Goal: Find contact information: Find contact information

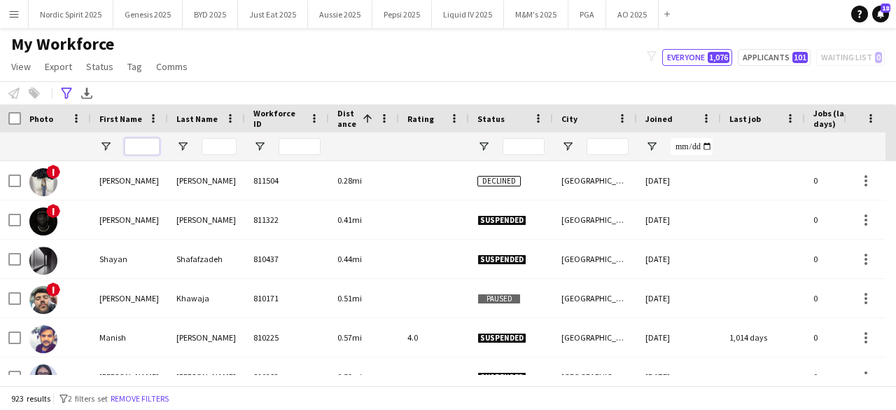
click at [150, 144] on input "First Name Filter Input" at bounding box center [142, 146] width 35 height 17
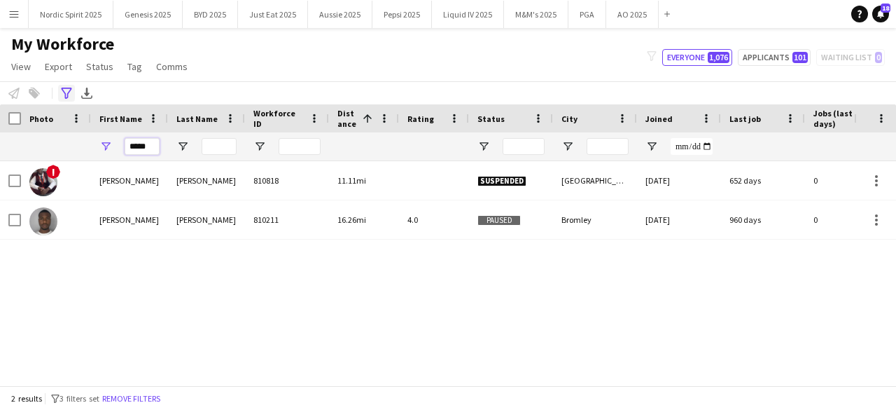
type input "*****"
click at [64, 100] on div "Advanced filters" at bounding box center [66, 93] width 17 height 17
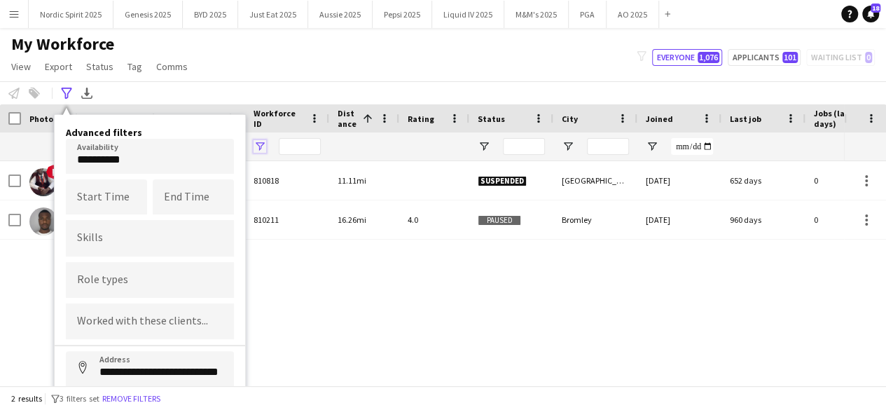
click at [262, 142] on span "Open Filter Menu" at bounding box center [259, 146] width 13 height 13
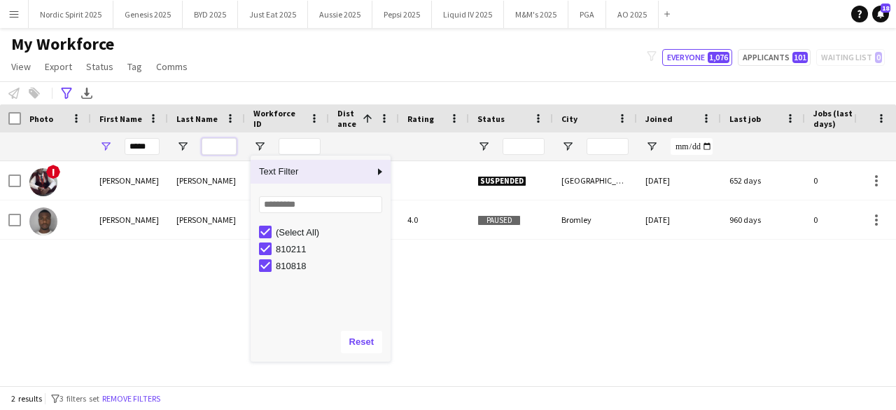
click at [228, 145] on input "Last Name Filter Input" at bounding box center [219, 146] width 35 height 17
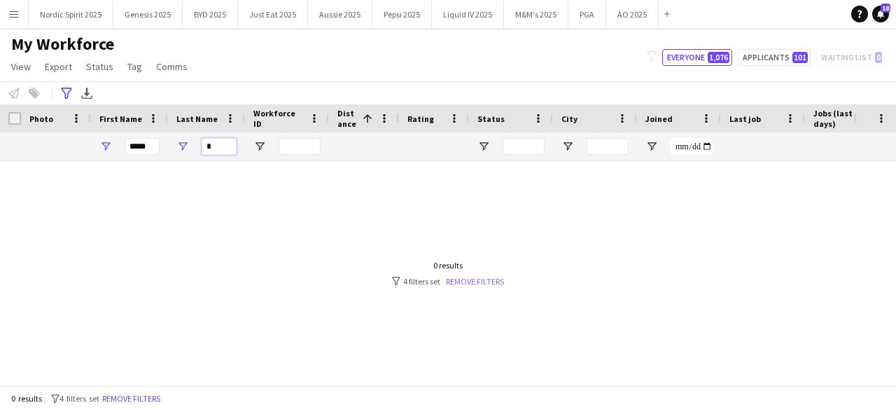
type input "*"
click at [467, 279] on link "Remove filters" at bounding box center [475, 281] width 58 height 11
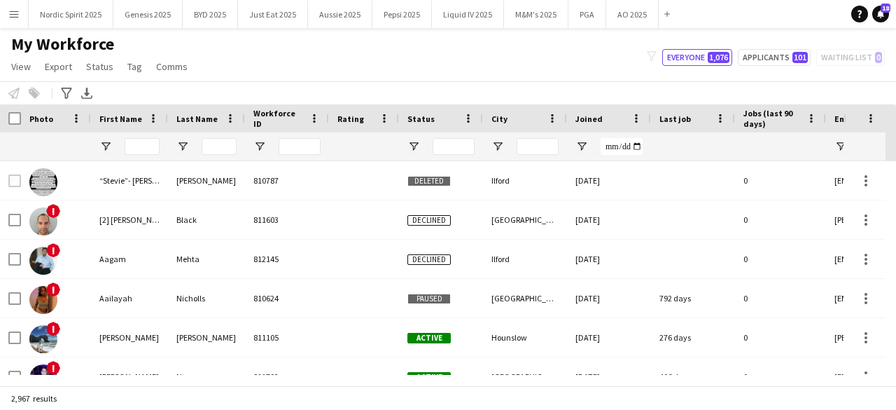
click at [227, 153] on div at bounding box center [219, 146] width 35 height 28
click at [140, 135] on div at bounding box center [142, 146] width 35 height 28
click at [141, 142] on input "First Name Filter Input" at bounding box center [142, 146] width 35 height 17
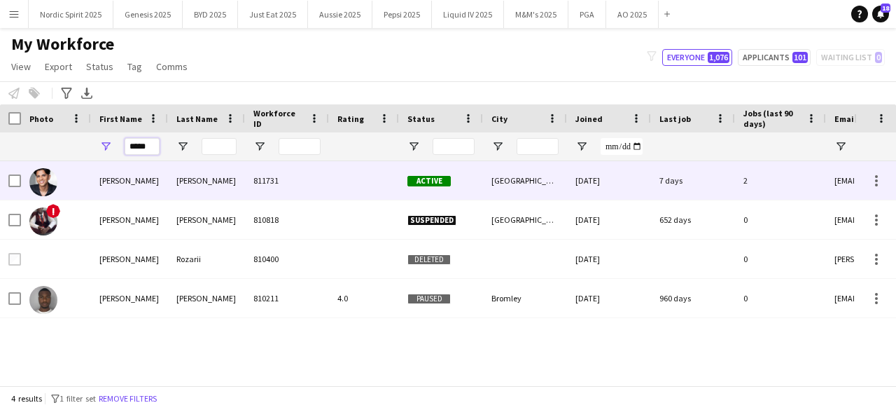
type input "*****"
click at [47, 177] on img at bounding box center [43, 182] width 28 height 28
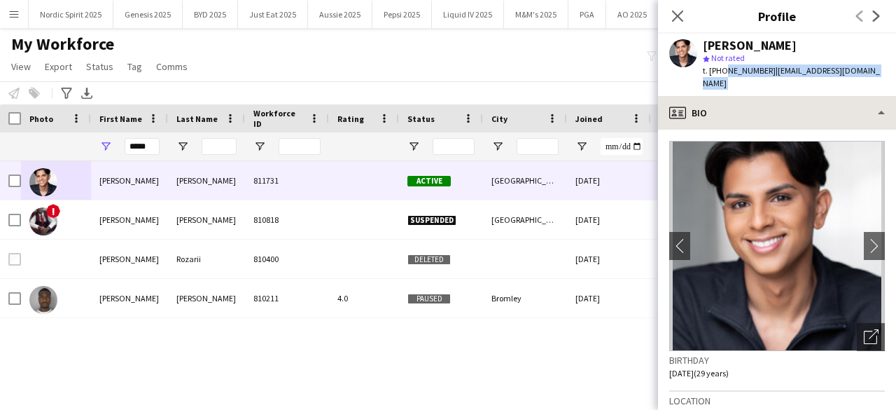
drag, startPoint x: 723, startPoint y: 76, endPoint x: 795, endPoint y: 90, distance: 73.6
click at [795, 90] on app-crew-profile "Close pop-in Profile Previous Next [PERSON_NAME] star Not rated t. [PHONE_NUMBE…" at bounding box center [777, 205] width 238 height 410
copy app-crew-profile "7963275571 | [EMAIL_ADDRESS][DOMAIN_NAME] profile"
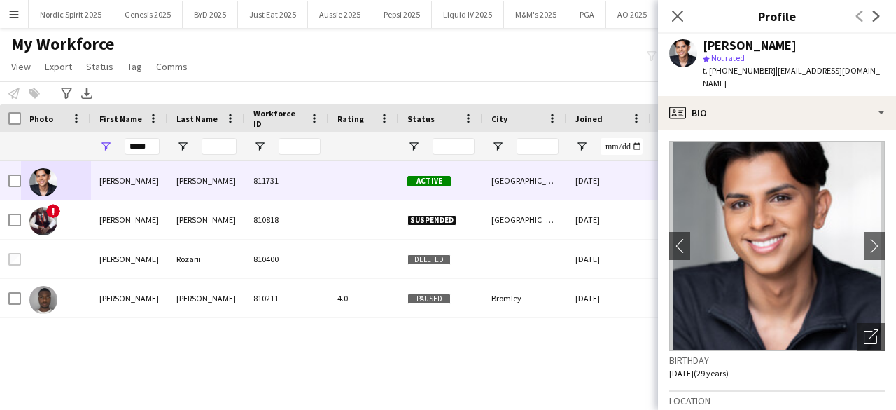
click at [452, 82] on div "Notify workforce Add to tag Select at least one crew to tag him or her. Advance…" at bounding box center [448, 92] width 896 height 23
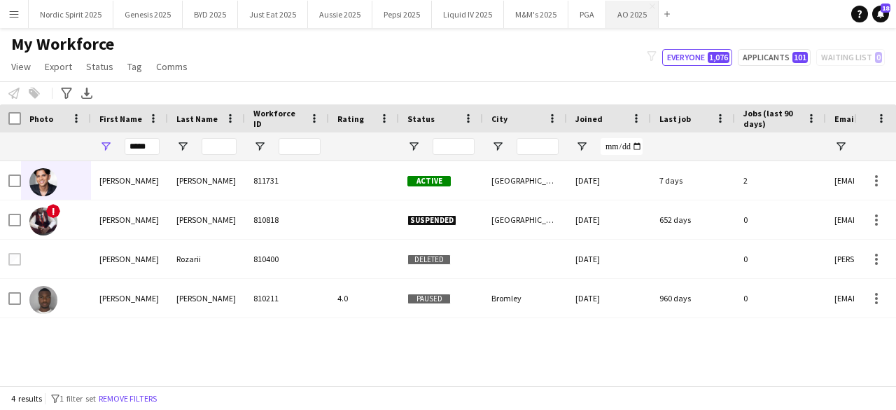
click at [635, 6] on button "AO 2025 Close" at bounding box center [632, 14] width 53 height 27
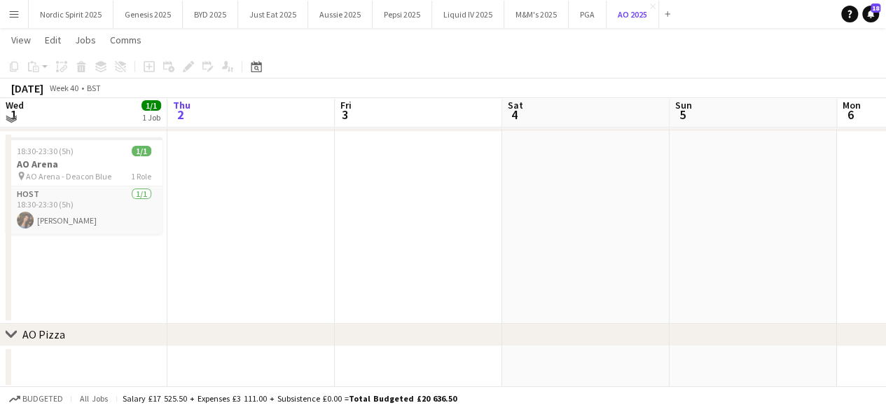
scroll to position [155, 0]
click at [255, 64] on icon at bounding box center [256, 66] width 11 height 11
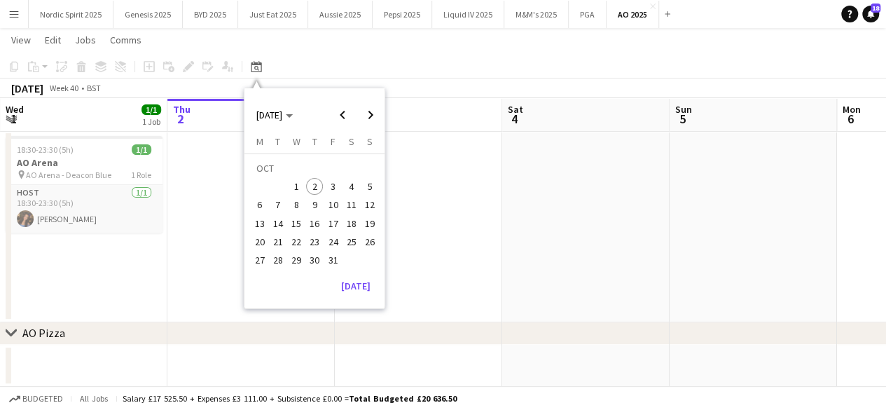
click at [357, 222] on span "18" at bounding box center [351, 223] width 17 height 17
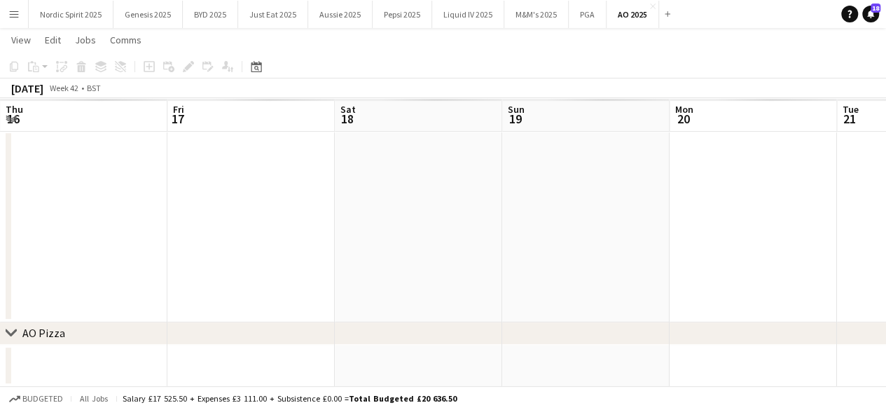
scroll to position [0, 482]
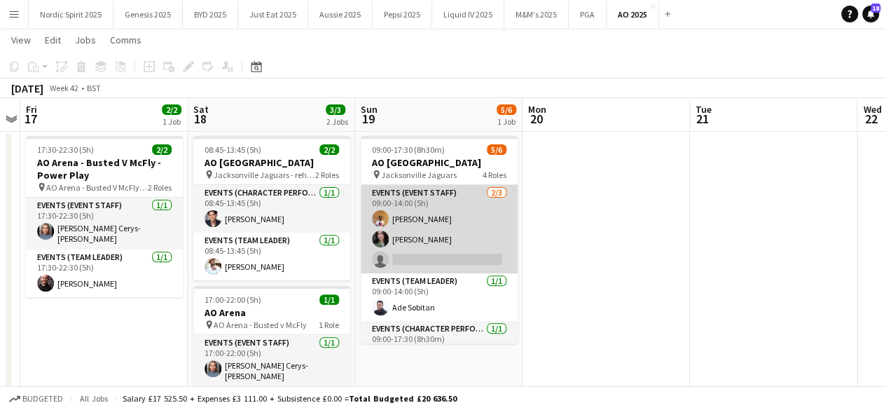
click at [410, 263] on app-card-role "Events (Event Staff) [DATE] 09:00-14:00 (5h) [PERSON_NAME] [PERSON_NAME] single…" at bounding box center [439, 229] width 157 height 88
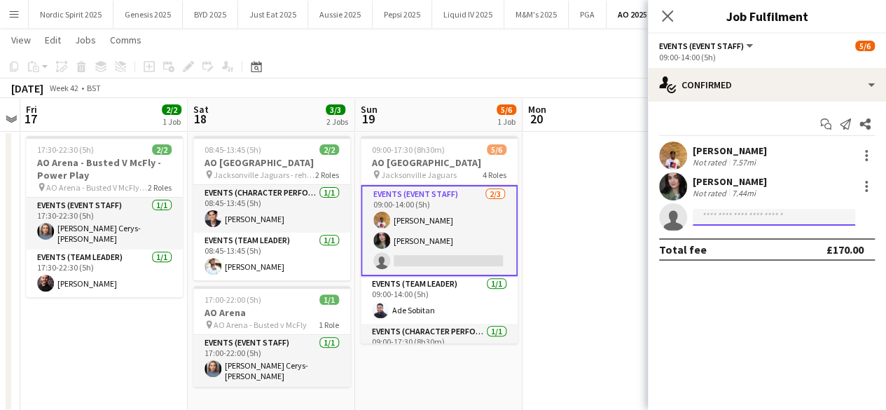
click at [713, 224] on input at bounding box center [773, 217] width 162 height 17
type input "*"
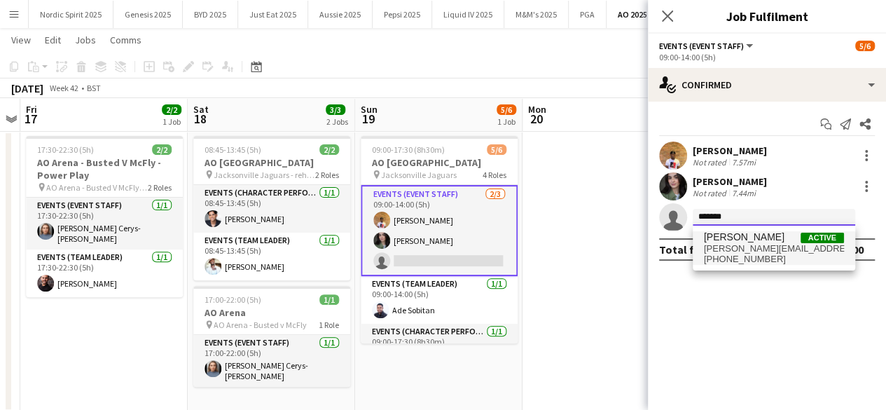
type input "*******"
click at [722, 238] on span "[PERSON_NAME]" at bounding box center [744, 237] width 81 height 12
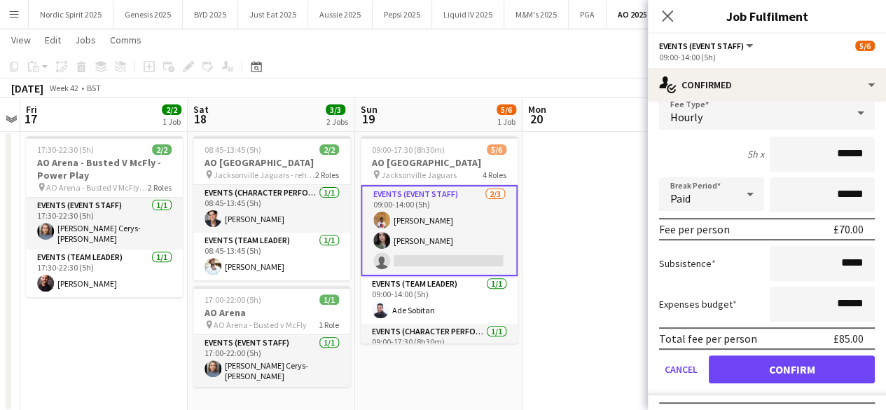
scroll to position [179, 0]
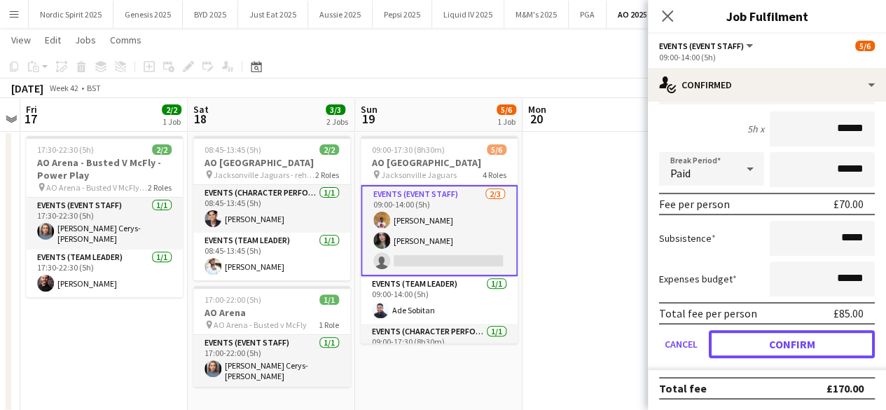
click at [798, 352] on button "Confirm" at bounding box center [792, 344] width 166 height 28
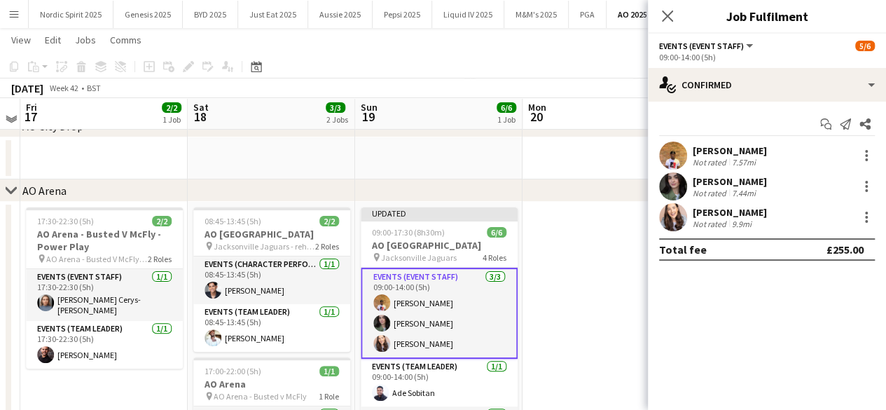
scroll to position [81, 0]
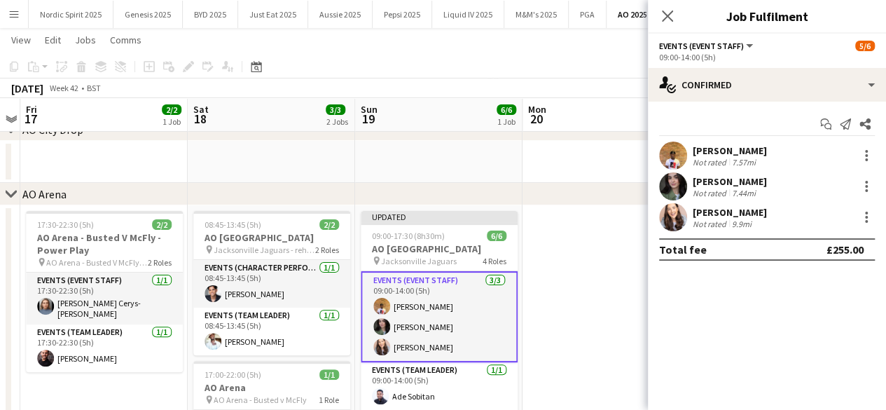
click at [678, 145] on app-user-avatar at bounding box center [673, 155] width 28 height 28
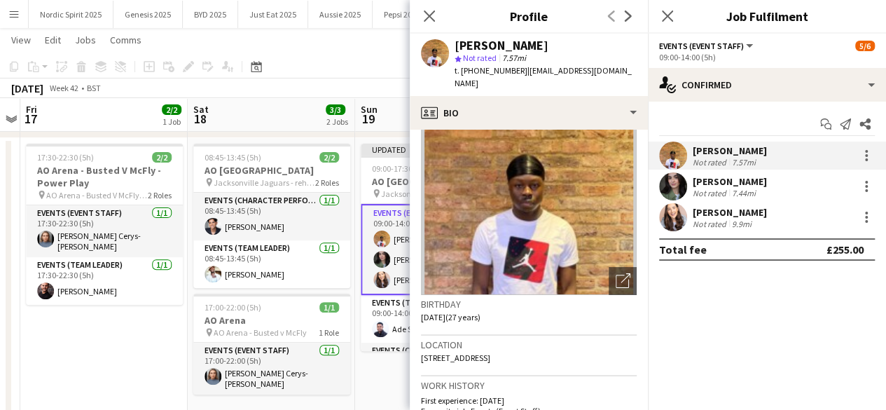
scroll to position [59, 0]
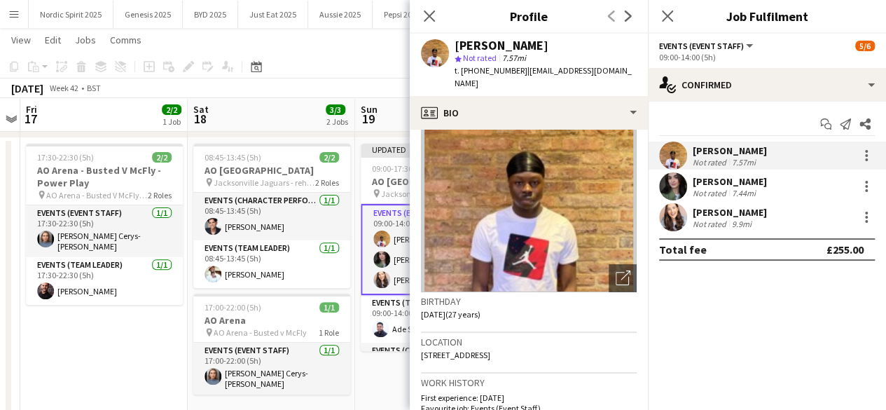
click at [675, 189] on app-user-avatar at bounding box center [673, 186] width 28 height 28
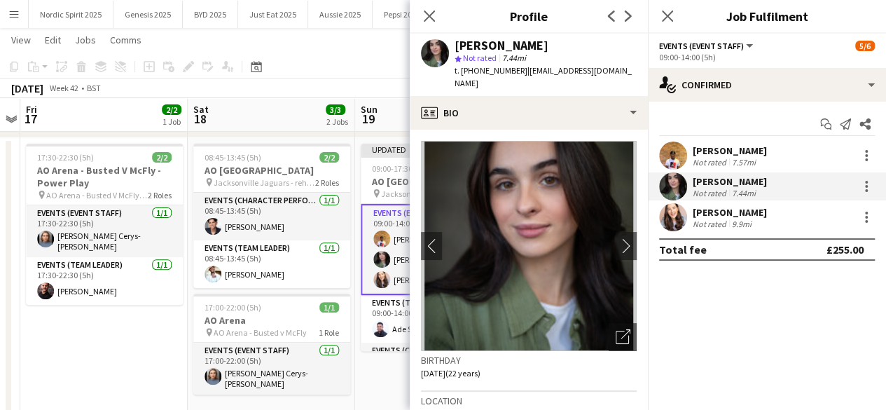
click at [634, 160] on app-crew-profile-bio "chevron-left chevron-right Open photos pop-in Birthday [DEMOGRAPHIC_DATA] (22 y…" at bounding box center [529, 270] width 238 height 280
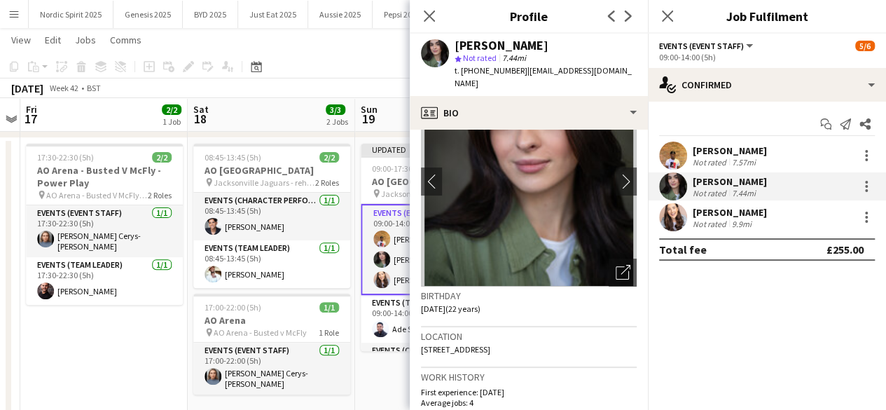
scroll to position [67, 0]
click at [682, 218] on app-user-avatar at bounding box center [673, 217] width 28 height 28
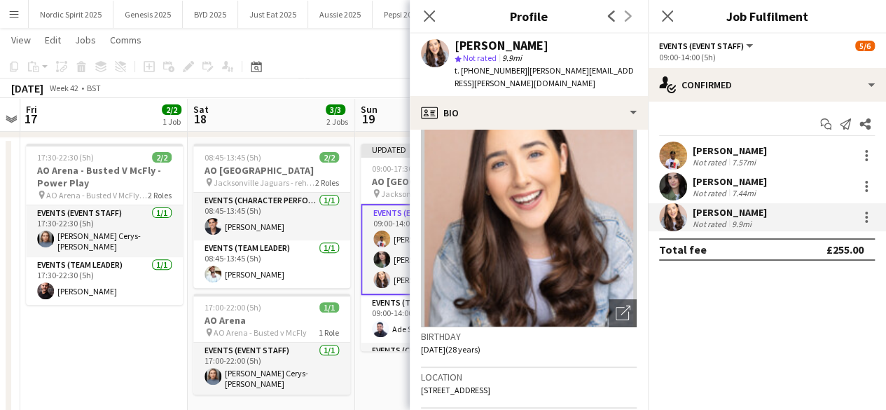
scroll to position [0, 0]
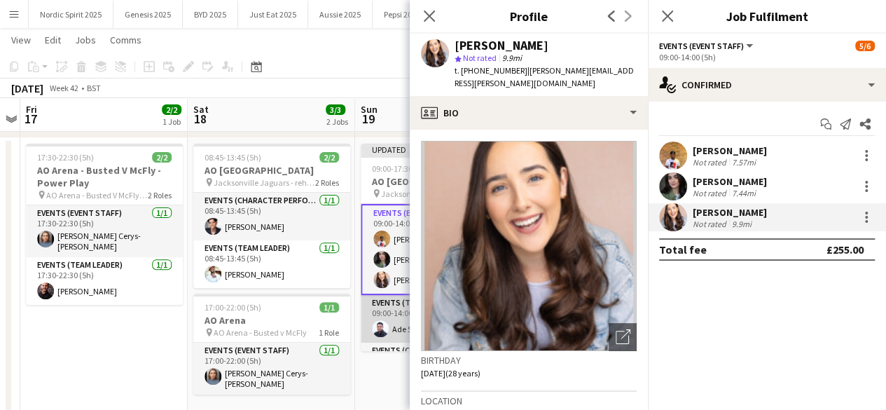
click at [379, 327] on app-user-avatar at bounding box center [380, 328] width 17 height 17
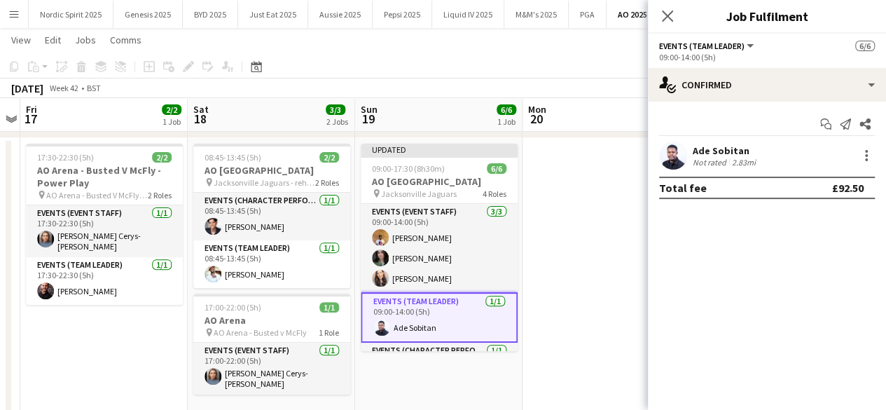
click at [676, 169] on app-user-avatar at bounding box center [673, 155] width 28 height 28
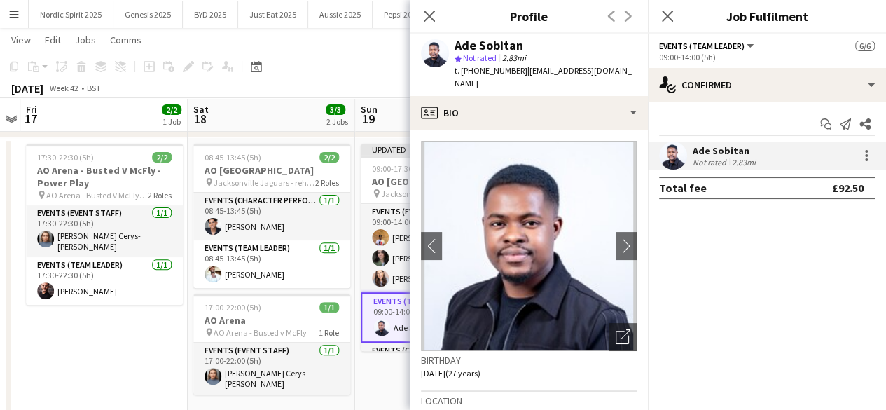
scroll to position [15, 0]
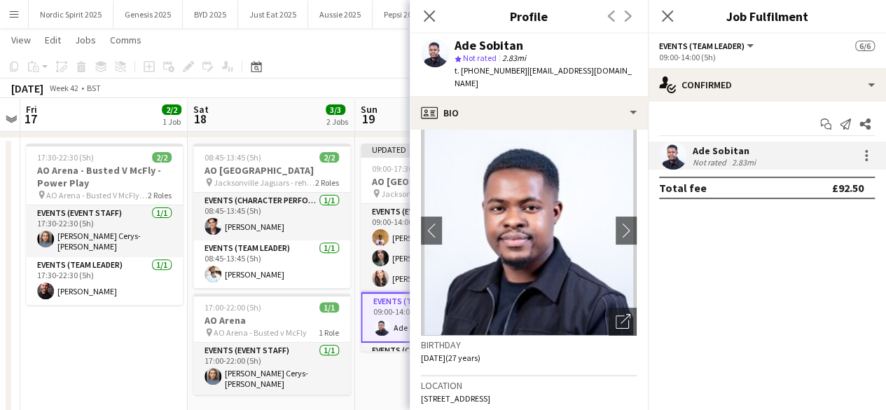
click at [395, 372] on app-date-cell "Updated 09:00-17:30 (8h30m) 6/6 AO [GEOGRAPHIC_DATA] pin Jacksonville Jaguars 4…" at bounding box center [438, 279] width 167 height 282
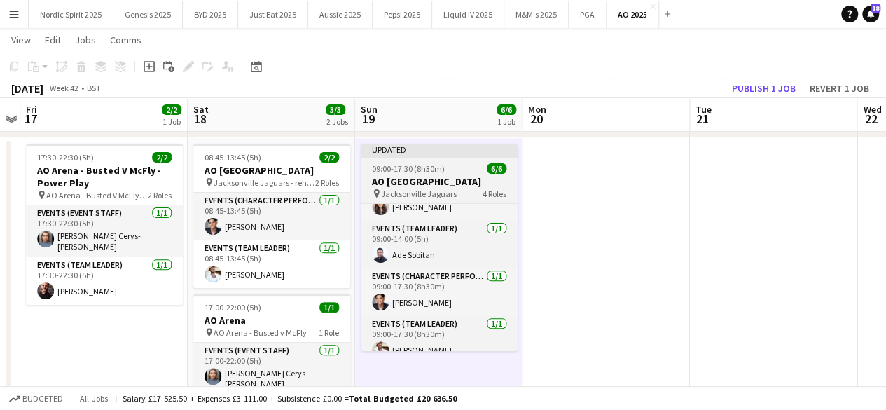
scroll to position [83, 0]
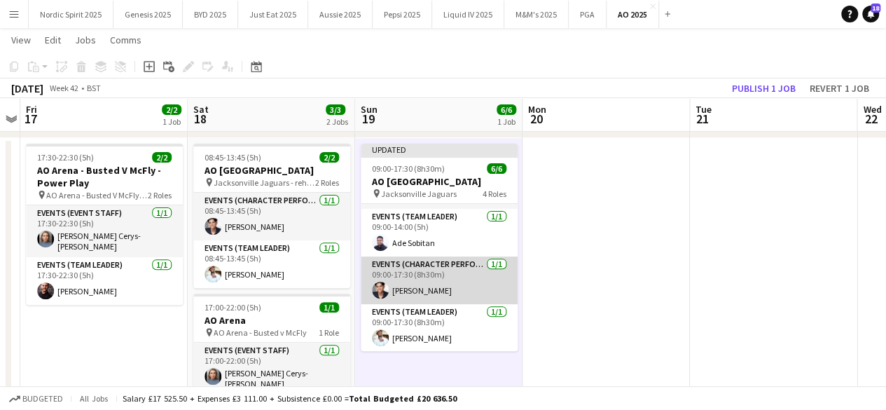
click at [378, 289] on app-user-avatar at bounding box center [380, 289] width 17 height 17
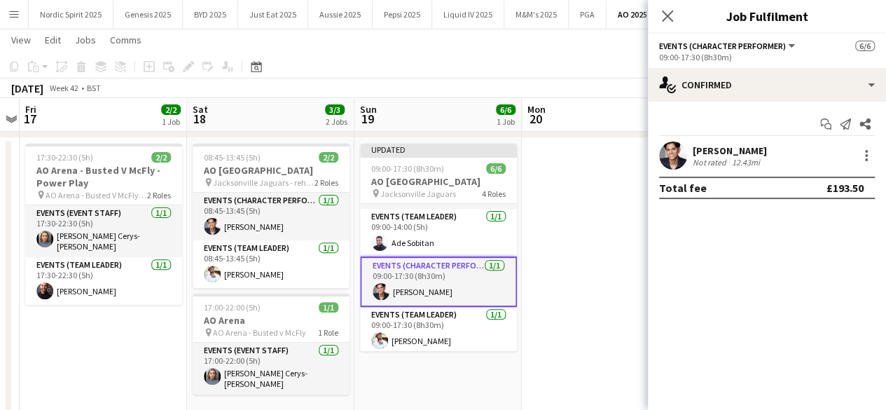
click at [676, 160] on app-user-avatar at bounding box center [673, 155] width 28 height 28
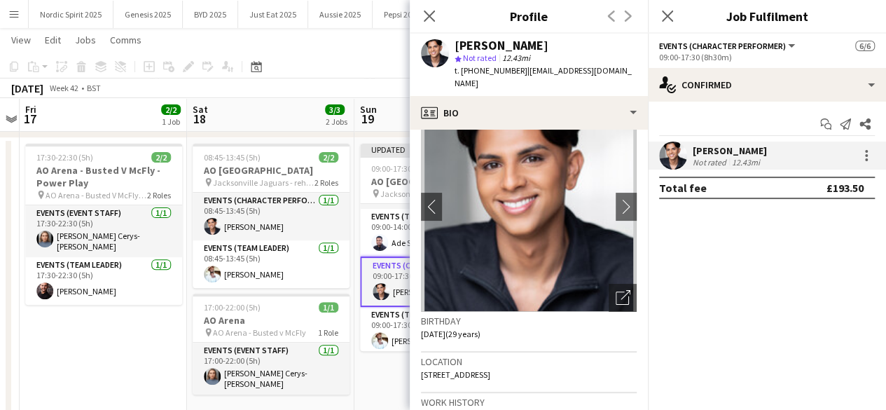
scroll to position [0, 0]
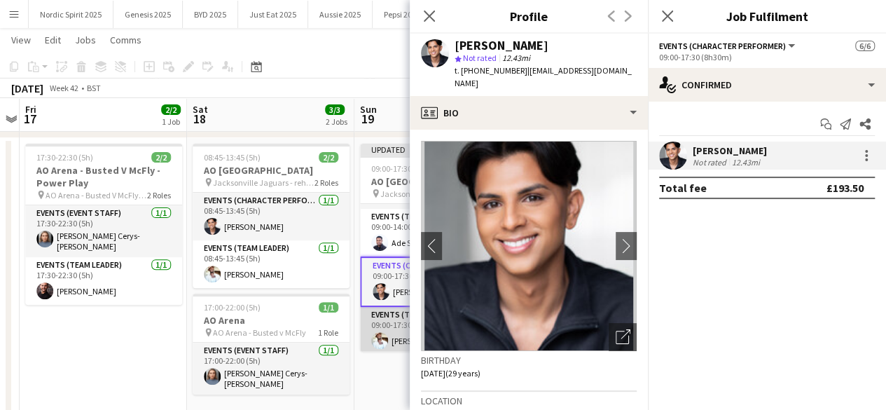
click at [380, 335] on app-user-avatar at bounding box center [379, 340] width 17 height 17
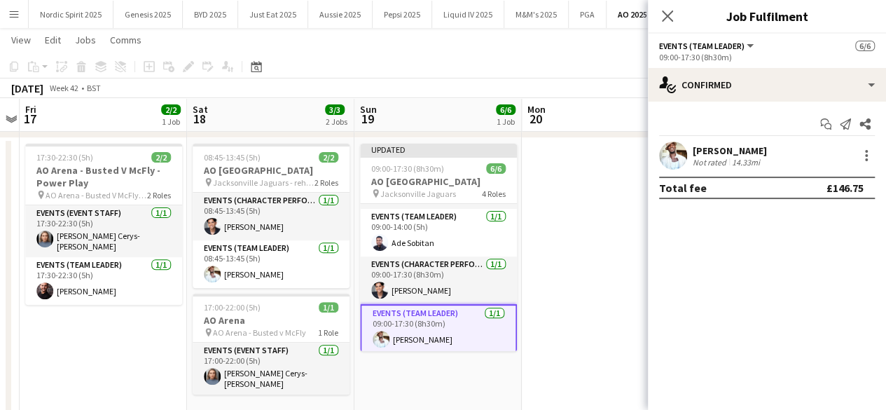
click at [661, 171] on app-confirmed-crew "[PERSON_NAME] Not rated 14.33mi Total fee £146.75" at bounding box center [767, 169] width 238 height 57
click at [671, 154] on app-user-avatar at bounding box center [673, 155] width 28 height 28
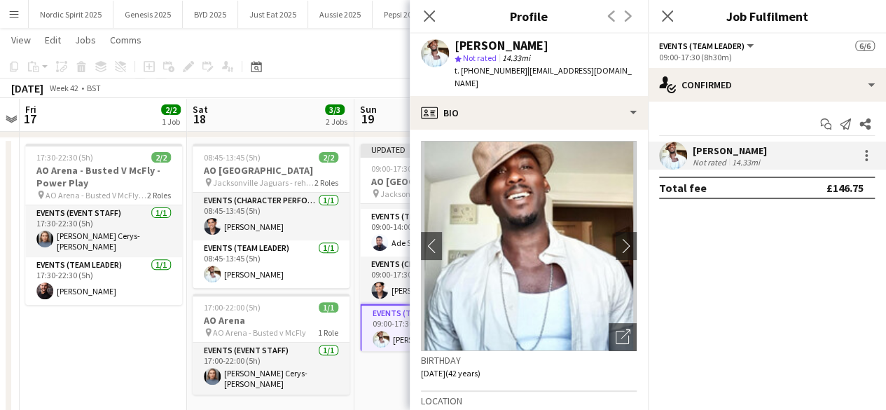
click at [420, 236] on app-crew-profile-bio "chevron-left chevron-right Open photos pop-in Birthday [DEMOGRAPHIC_DATA] (42 y…" at bounding box center [529, 270] width 238 height 280
click at [429, 238] on app-icon "chevron-left" at bounding box center [432, 245] width 22 height 15
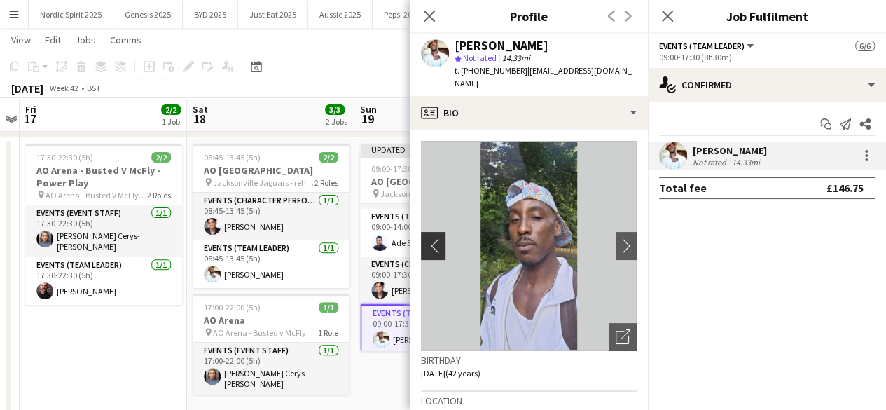
click at [429, 238] on app-icon "chevron-left" at bounding box center [432, 245] width 22 height 15
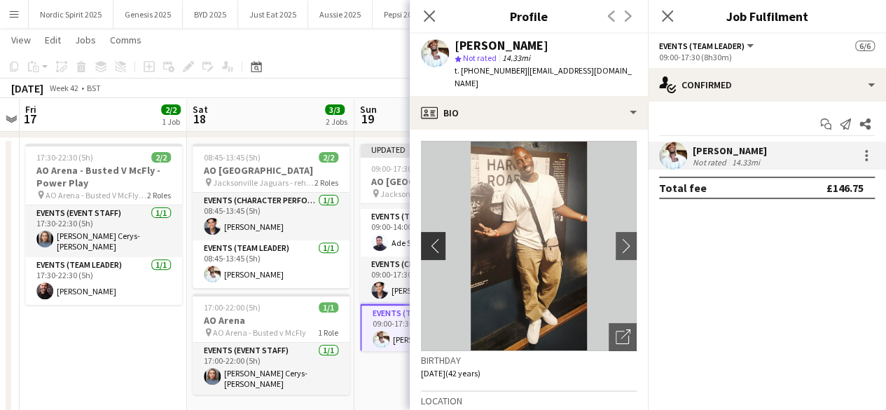
click at [437, 238] on app-icon "chevron-left" at bounding box center [432, 245] width 22 height 15
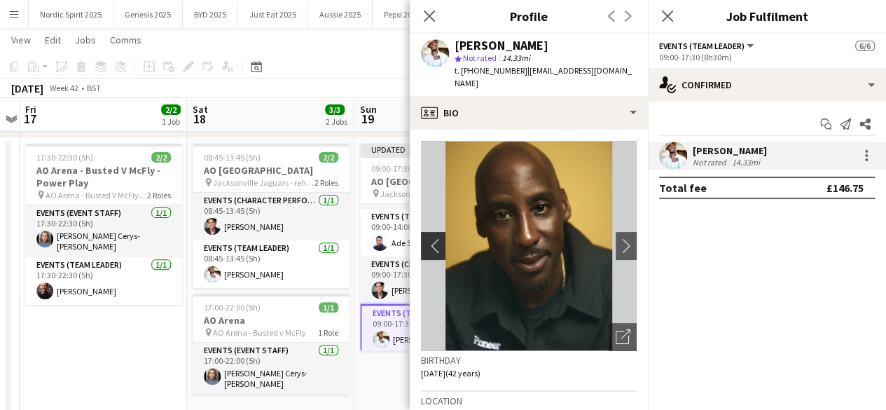
click at [437, 238] on app-icon "chevron-left" at bounding box center [432, 245] width 22 height 15
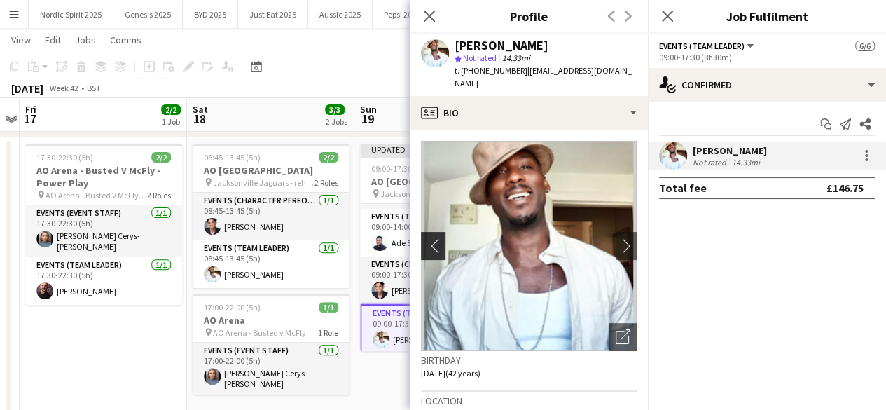
click at [437, 238] on app-icon "chevron-left" at bounding box center [432, 245] width 22 height 15
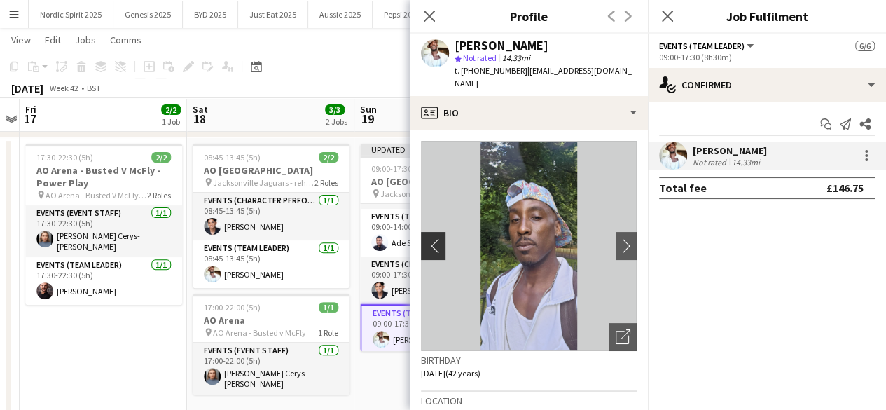
click at [438, 238] on app-icon "chevron-left" at bounding box center [432, 245] width 22 height 15
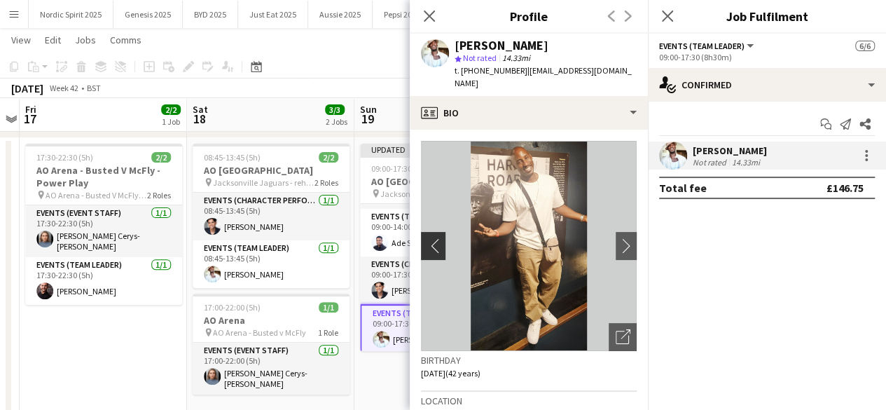
click at [438, 238] on app-icon "chevron-left" at bounding box center [432, 245] width 22 height 15
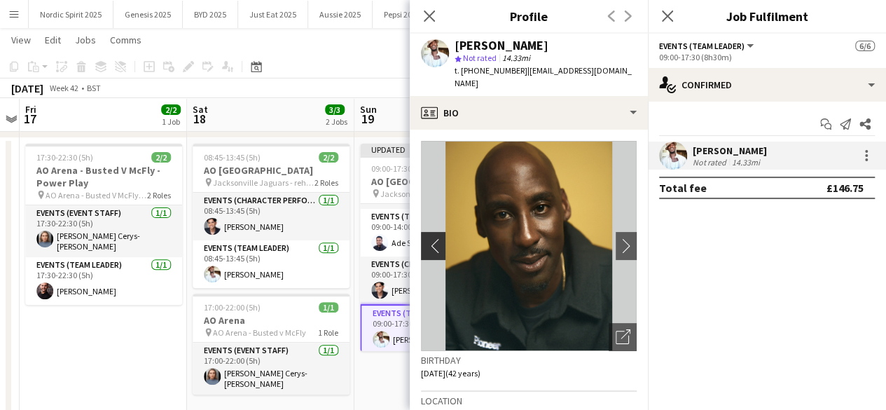
click at [438, 238] on app-icon "chevron-left" at bounding box center [432, 245] width 22 height 15
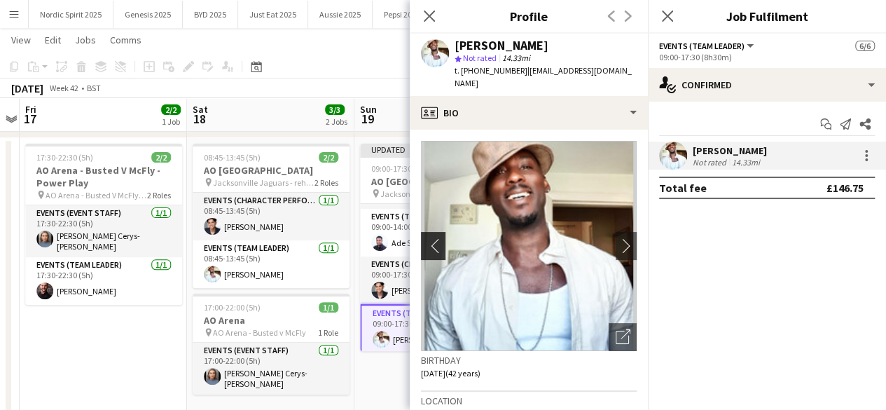
click at [438, 238] on app-icon "chevron-left" at bounding box center [432, 245] width 22 height 15
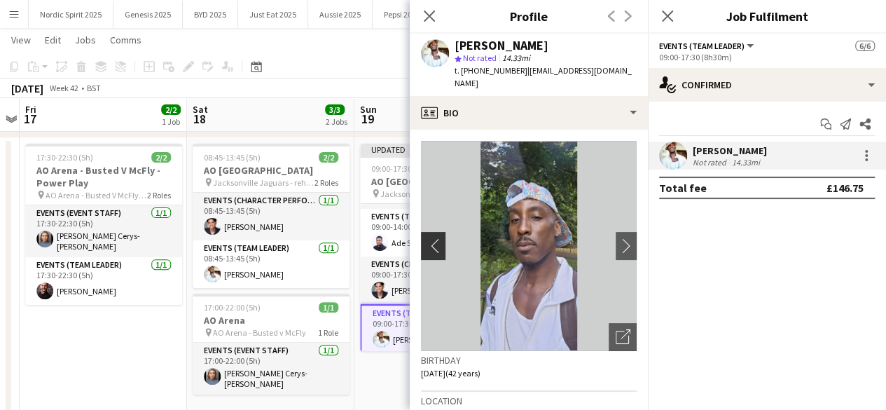
click at [438, 238] on app-icon "chevron-left" at bounding box center [432, 245] width 22 height 15
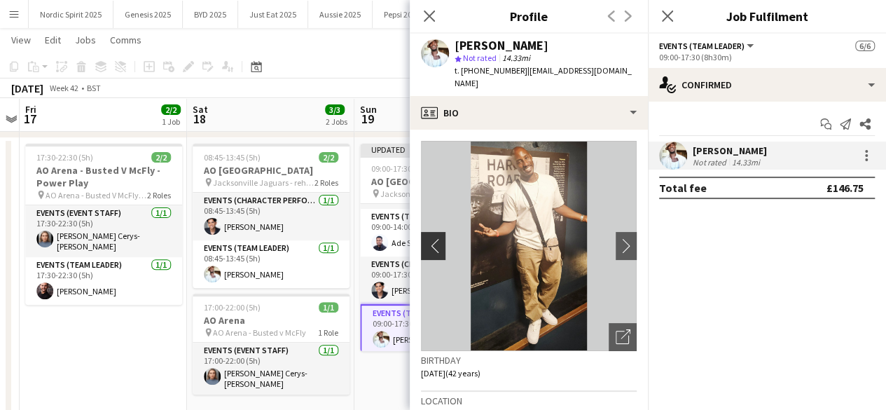
click at [438, 238] on app-icon "chevron-left" at bounding box center [432, 245] width 22 height 15
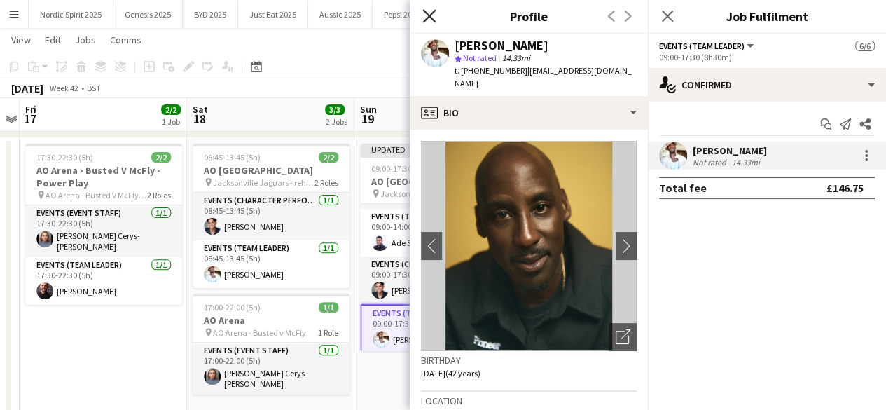
click at [424, 12] on icon at bounding box center [428, 15] width 13 height 13
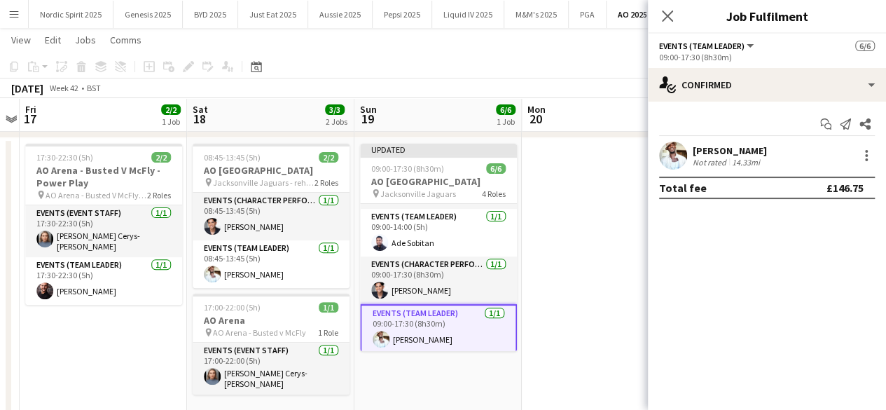
click at [564, 214] on app-date-cell at bounding box center [605, 279] width 167 height 282
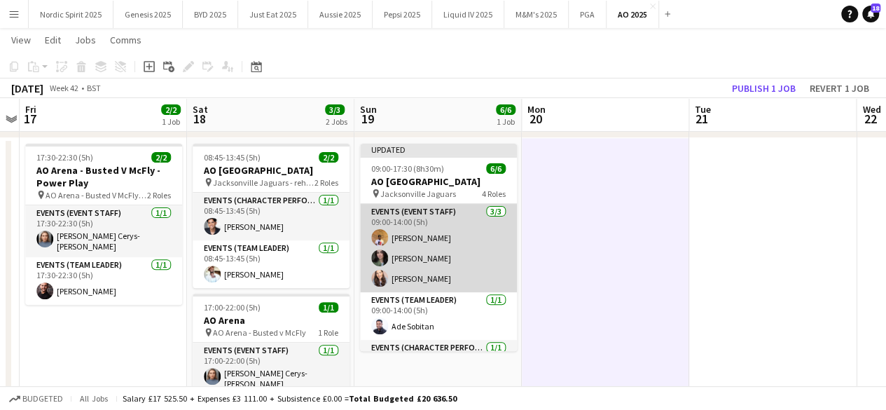
click at [382, 254] on app-user-avatar at bounding box center [379, 257] width 17 height 17
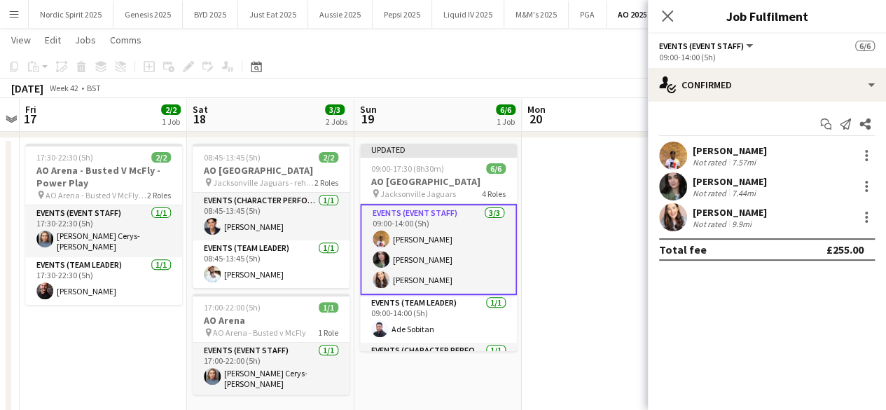
click at [672, 183] on app-user-avatar at bounding box center [673, 186] width 28 height 28
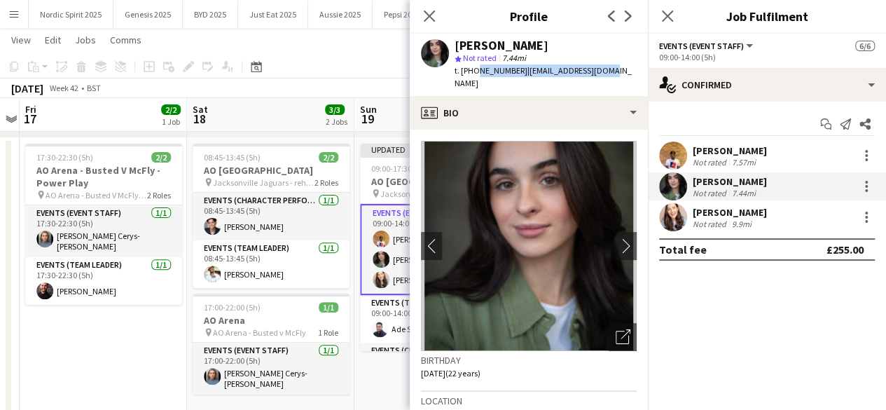
drag, startPoint x: 473, startPoint y: 69, endPoint x: 602, endPoint y: 69, distance: 128.8
click at [602, 69] on div "[PERSON_NAME] star Not rated 7.44mi t. [PHONE_NUMBER] | [EMAIL_ADDRESS][DOMAIN_…" at bounding box center [529, 65] width 238 height 62
copy div "7894547676 | [EMAIL_ADDRESS][DOMAIN_NAME]"
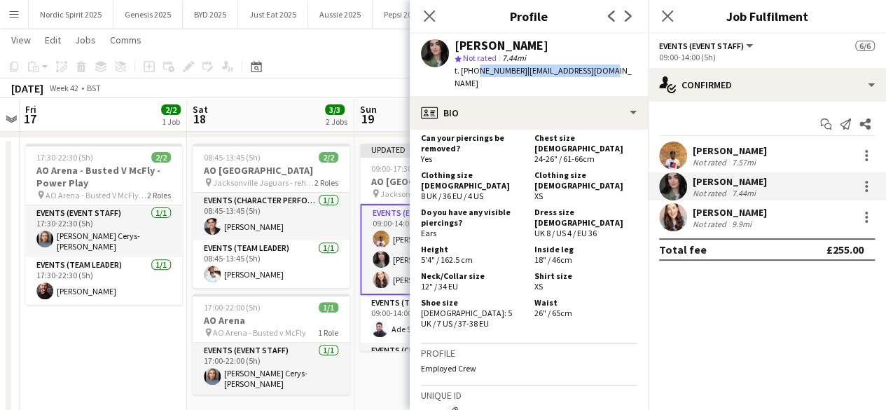
scroll to position [653, 0]
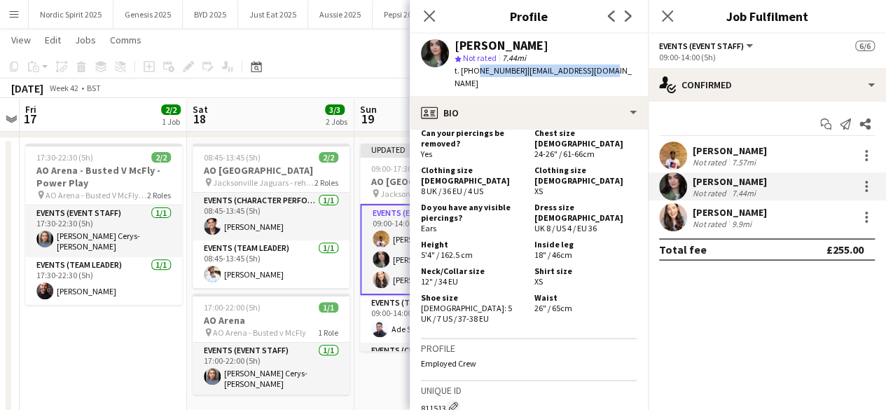
click at [606, 69] on app-profile-header "[PERSON_NAME] star Not rated 7.44mi t. [PHONE_NUMBER] | [EMAIL_ADDRESS][DOMAIN_…" at bounding box center [529, 65] width 238 height 62
drag, startPoint x: 606, startPoint y: 69, endPoint x: 520, endPoint y: 69, distance: 86.8
click at [520, 69] on app-profile-header "[PERSON_NAME] star Not rated 7.44mi t. [PHONE_NUMBER] | [EMAIL_ADDRESS][DOMAIN_…" at bounding box center [529, 65] width 238 height 62
copy span "[EMAIL_ADDRESS][DOMAIN_NAME]"
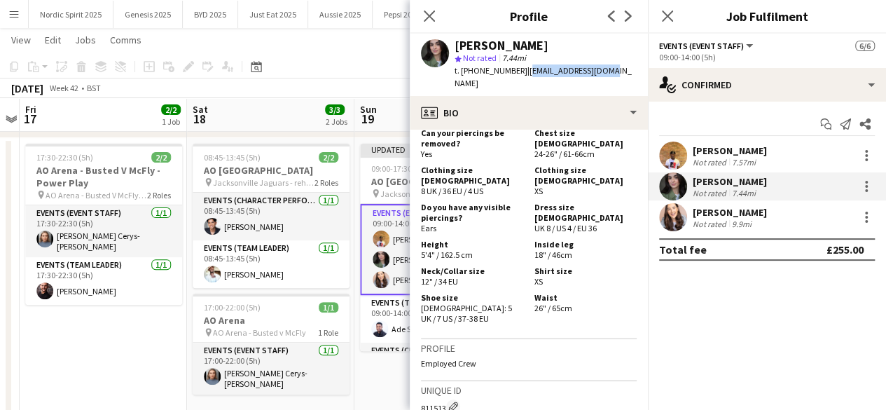
click at [365, 361] on app-date-cell "Updated 09:00-17:30 (8h30m) 6/6 AO [GEOGRAPHIC_DATA] pin Jacksonville Jaguars 4…" at bounding box center [437, 279] width 167 height 282
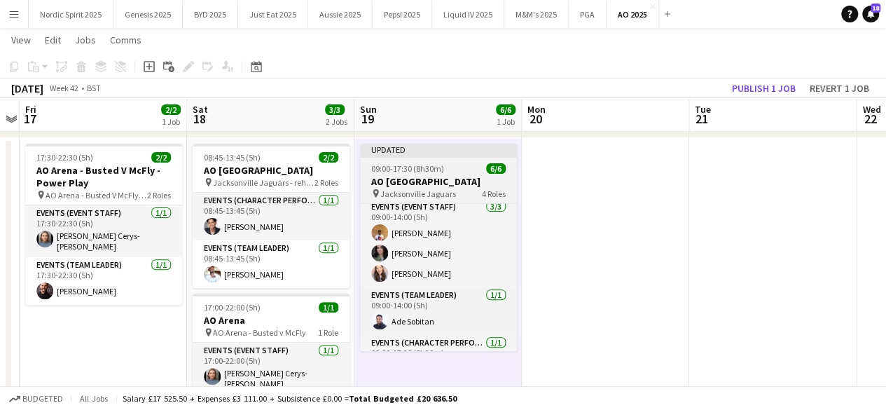
scroll to position [0, 0]
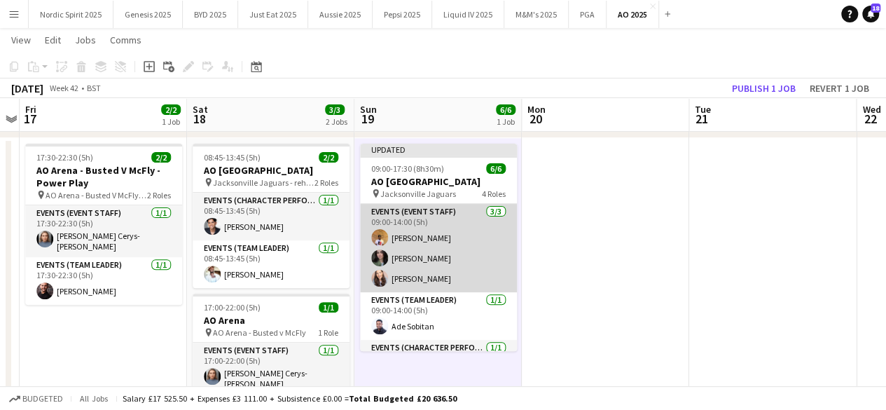
click at [377, 235] on app-user-avatar at bounding box center [379, 237] width 17 height 17
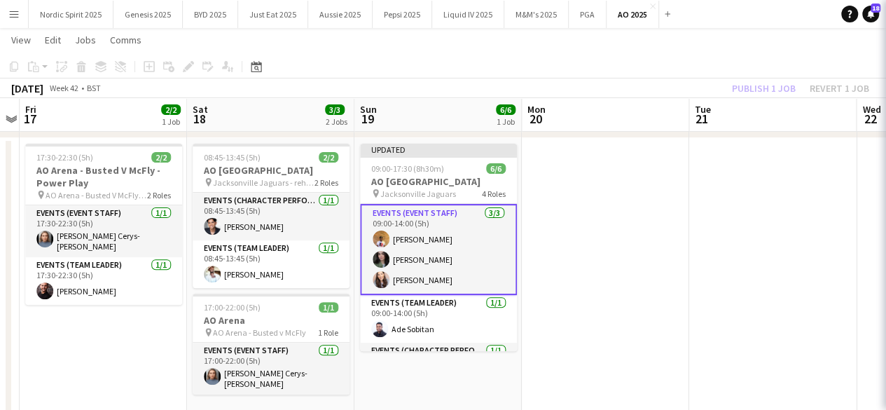
scroll to position [0, 482]
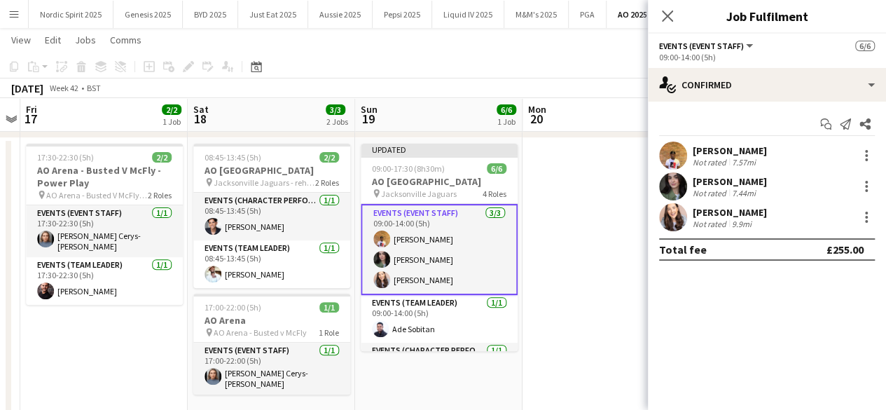
click at [669, 158] on app-user-avatar at bounding box center [673, 155] width 28 height 28
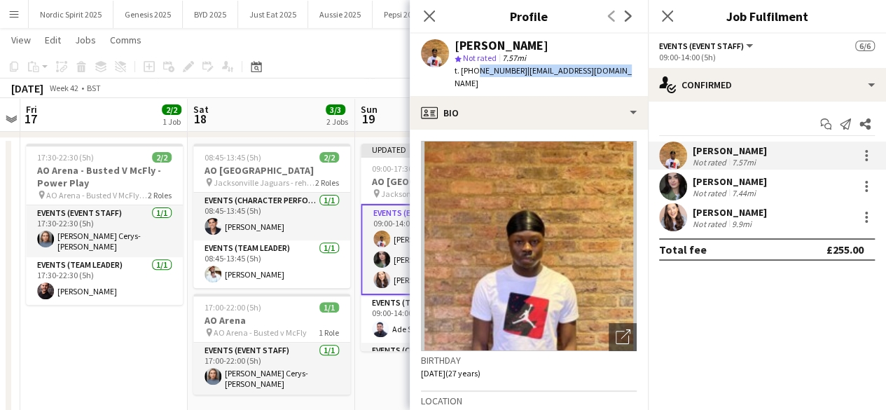
drag, startPoint x: 473, startPoint y: 71, endPoint x: 622, endPoint y: 64, distance: 149.3
click at [622, 64] on div "[PERSON_NAME] star Not rated 7.57mi t. [PHONE_NUMBER] | [EMAIL_ADDRESS][DOMAIN_…" at bounding box center [529, 65] width 238 height 62
copy div "7497808381 | [EMAIL_ADDRESS][DOMAIN_NAME]"
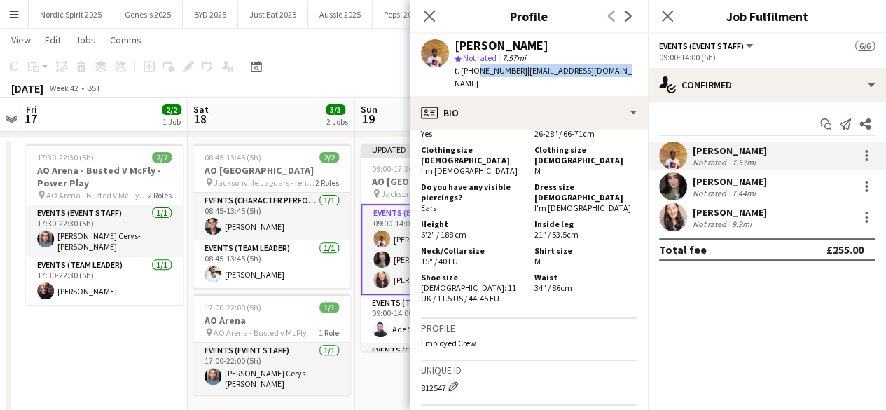
scroll to position [659, 0]
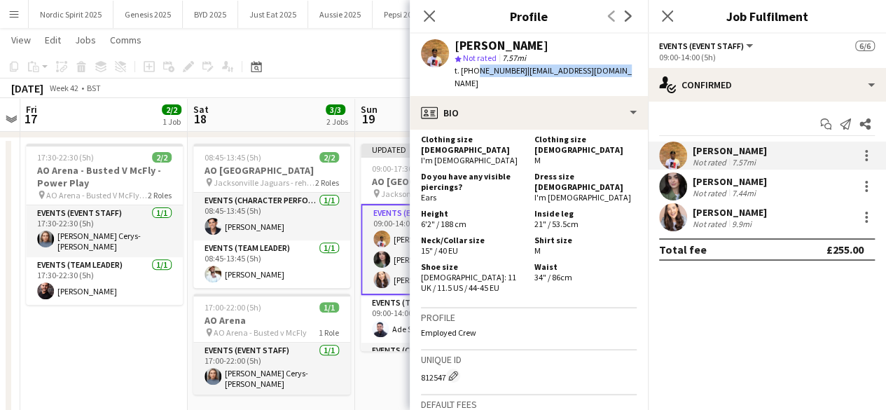
click at [359, 375] on app-date-cell "Updated 09:00-17:30 (8h30m) 6/6 AO [GEOGRAPHIC_DATA] pin Jacksonville Jaguars 4…" at bounding box center [438, 279] width 167 height 282
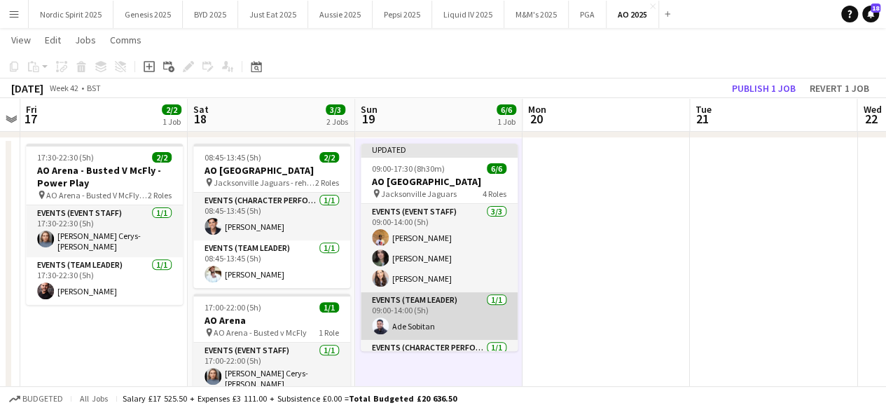
click at [375, 324] on app-user-avatar at bounding box center [380, 325] width 17 height 17
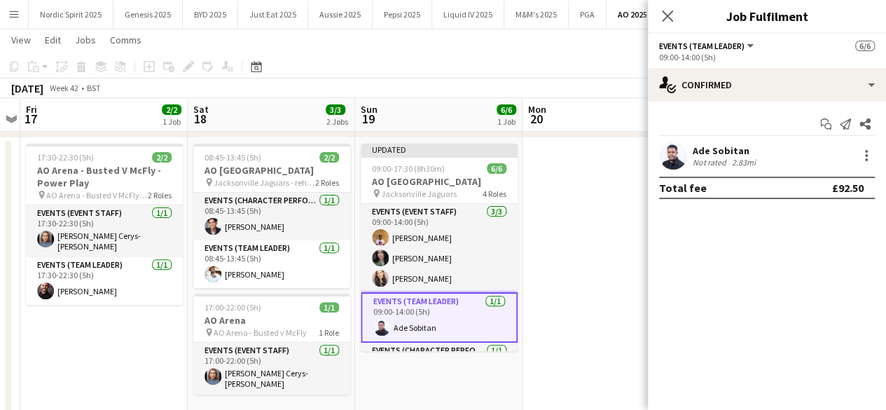
click at [674, 155] on app-user-avatar at bounding box center [673, 155] width 28 height 28
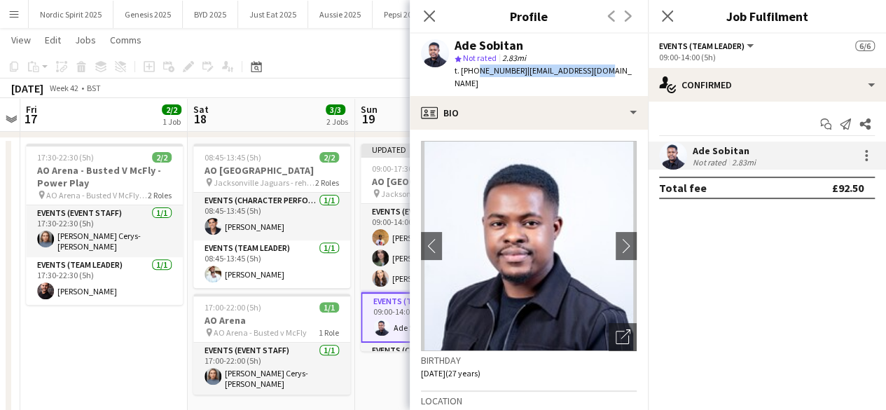
drag, startPoint x: 601, startPoint y: 71, endPoint x: 474, endPoint y: 75, distance: 127.5
click at [474, 75] on div "Ade Sobitan star Not rated 2.83mi t. [PHONE_NUMBER] | [EMAIL_ADDRESS][DOMAIN_NA…" at bounding box center [529, 65] width 238 height 62
copy div "7828406153 | [EMAIL_ADDRESS][DOMAIN_NAME]"
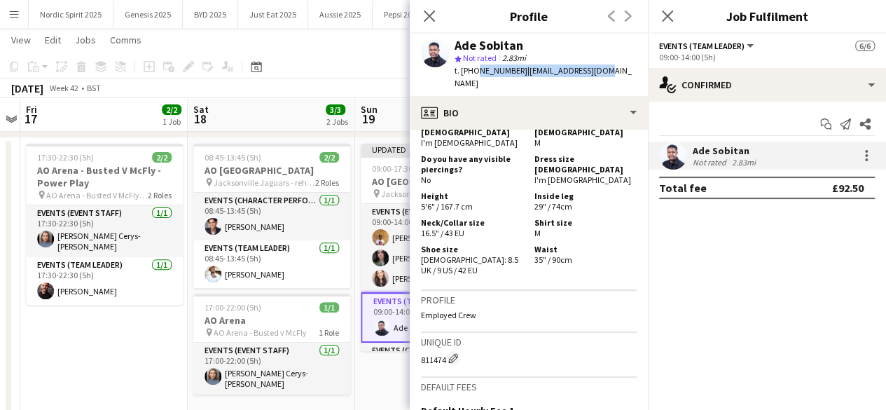
scroll to position [623, 0]
